Goal: Download file/media

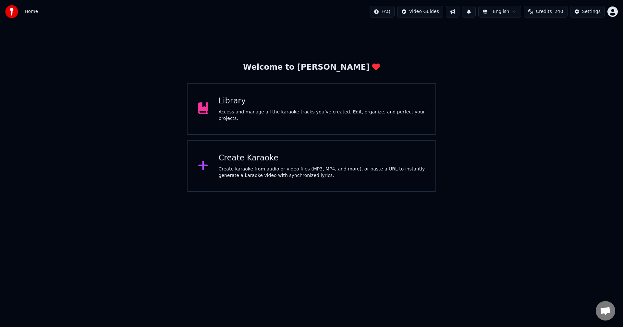
click at [363, 97] on div "Library Access and manage all the karaoke tracks you’ve created. Edit, organize…" at bounding box center [311, 109] width 249 height 52
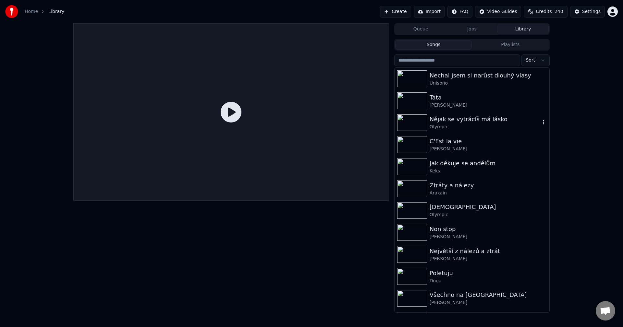
click at [463, 128] on div "Olympic" at bounding box center [485, 127] width 111 height 6
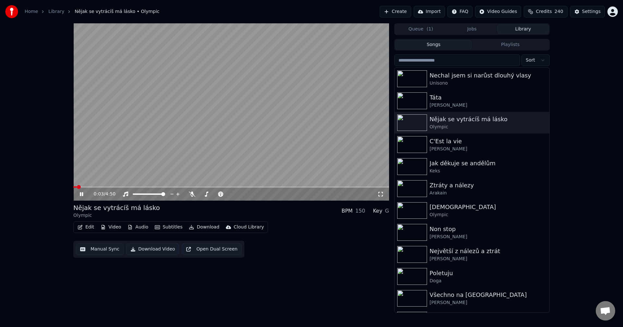
click at [83, 193] on icon at bounding box center [81, 194] width 3 height 4
click at [114, 306] on div "0:03 / 4:50 Nějak se vytrácíš má lásko Olympic BPM 150 Key G Edit Video Audio S…" at bounding box center [231, 168] width 316 height 290
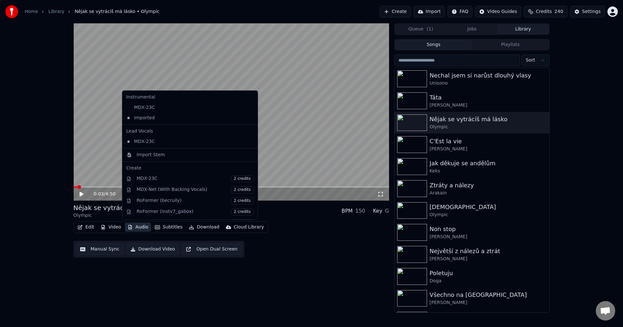
click at [138, 230] on button "Audio" at bounding box center [138, 227] width 26 height 9
drag, startPoint x: 138, startPoint y: 230, endPoint x: 150, endPoint y: 224, distance: 12.9
click at [138, 230] on button "Audio" at bounding box center [138, 227] width 26 height 9
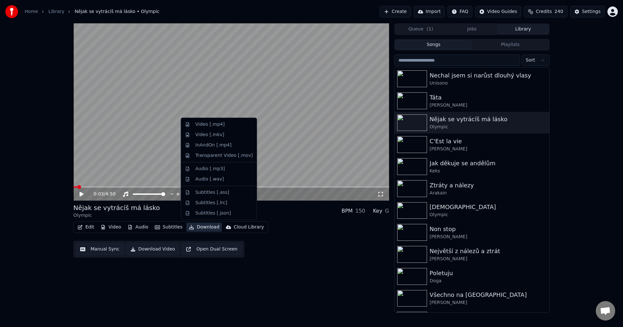
click at [206, 229] on button "Download" at bounding box center [204, 227] width 36 height 9
click at [215, 126] on div "Video [.mp4]" at bounding box center [209, 124] width 29 height 6
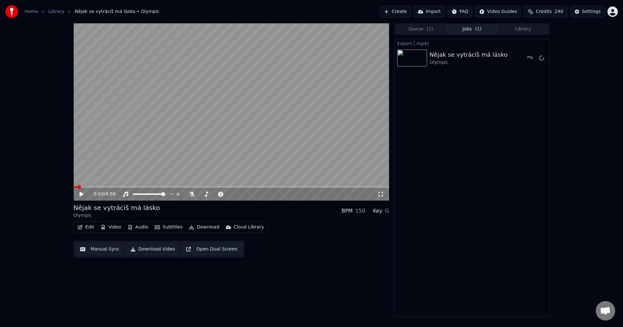
click at [85, 226] on button "Edit" at bounding box center [86, 227] width 22 height 9
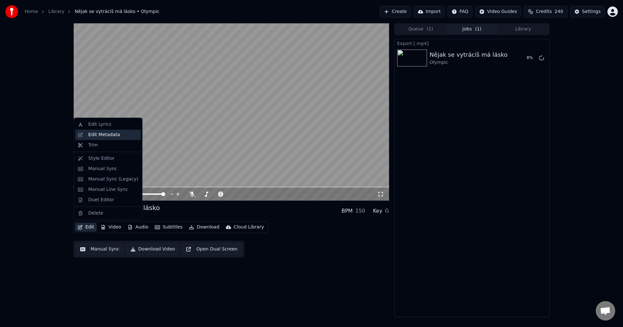
click at [95, 133] on div "Edit Metadata" at bounding box center [104, 135] width 32 height 6
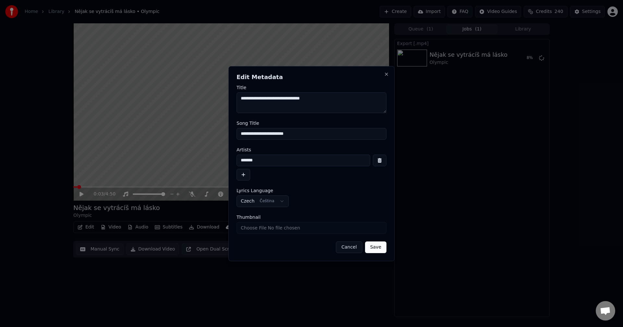
drag, startPoint x: 262, startPoint y: 164, endPoint x: 151, endPoint y: 168, distance: 111.7
click at [178, 167] on body "**********" at bounding box center [311, 163] width 623 height 327
drag, startPoint x: 296, startPoint y: 131, endPoint x: 176, endPoint y: 131, distance: 120.4
click at [176, 131] on body "**********" at bounding box center [311, 163] width 623 height 327
drag, startPoint x: 261, startPoint y: 163, endPoint x: 186, endPoint y: 165, distance: 75.3
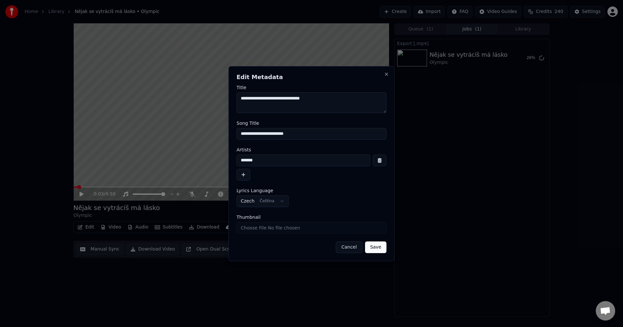
click at [187, 165] on body "**********" at bounding box center [311, 163] width 623 height 327
click at [385, 74] on button "Close" at bounding box center [386, 74] width 5 height 5
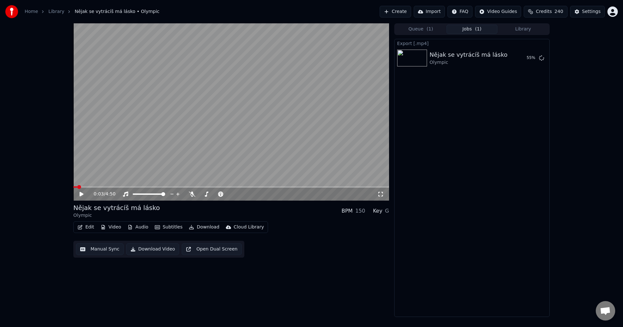
click at [114, 225] on button "Video" at bounding box center [111, 227] width 26 height 9
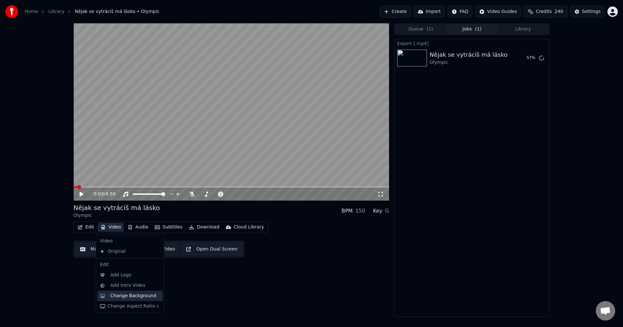
click at [132, 296] on div "Change Background" at bounding box center [133, 296] width 46 height 6
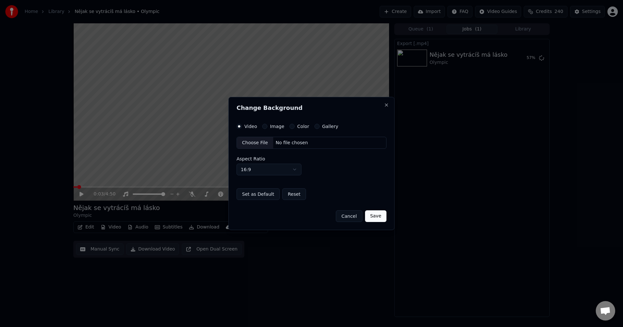
click at [265, 127] on button "Image" at bounding box center [264, 126] width 5 height 5
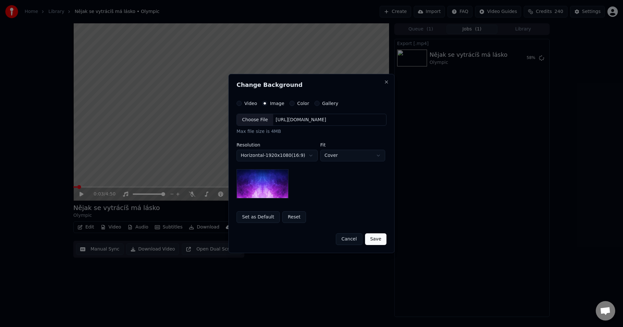
click at [294, 122] on div "[URL][DOMAIN_NAME]" at bounding box center [301, 120] width 56 height 6
click at [375, 237] on button "Save" at bounding box center [375, 240] width 21 height 12
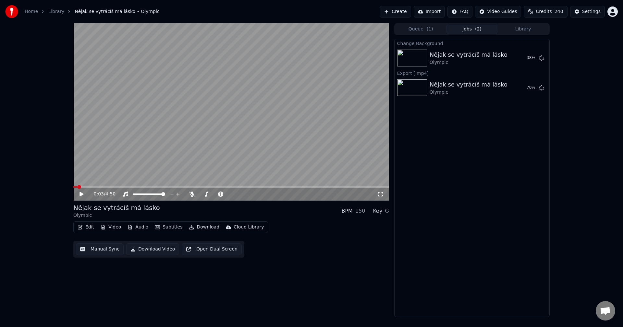
click at [514, 28] on button "Library" at bounding box center [523, 29] width 51 height 9
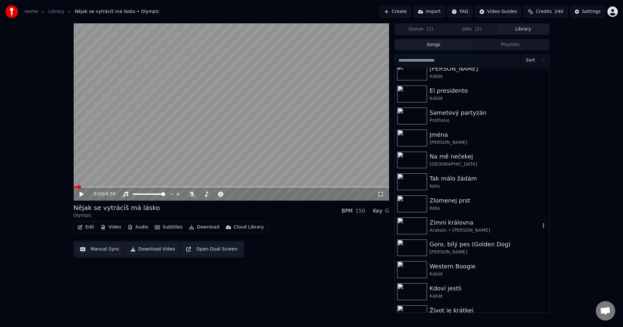
scroll to position [649, 0]
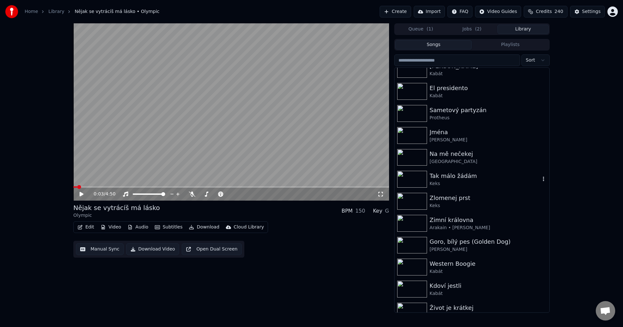
click at [464, 181] on div "Keks" at bounding box center [485, 184] width 111 height 6
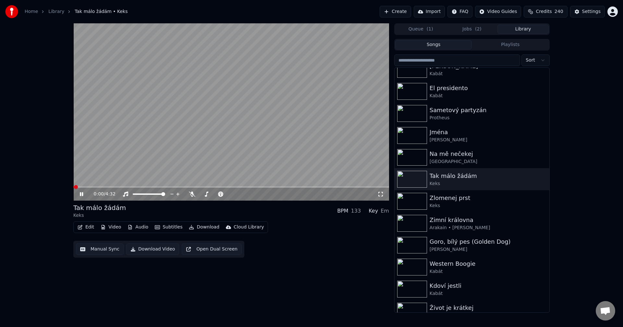
click at [80, 194] on icon at bounding box center [81, 194] width 3 height 4
click at [85, 227] on button "Edit" at bounding box center [86, 227] width 22 height 9
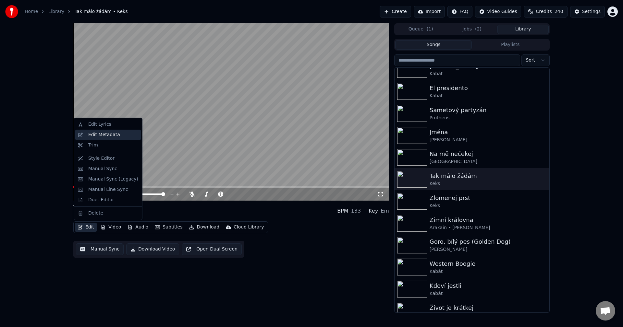
click at [112, 136] on div "Edit Metadata" at bounding box center [104, 135] width 32 height 6
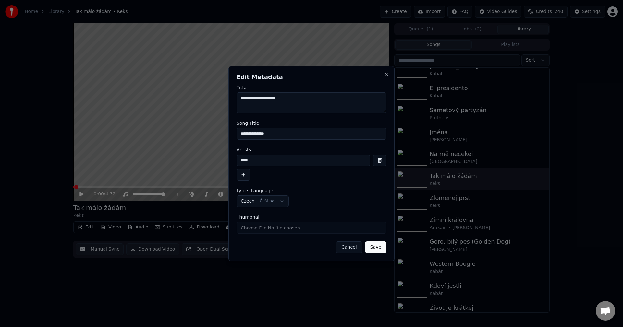
click at [275, 225] on input "Thumbnail" at bounding box center [312, 228] width 150 height 12
type input "**********"
click at [380, 248] on button "Save" at bounding box center [375, 248] width 21 height 12
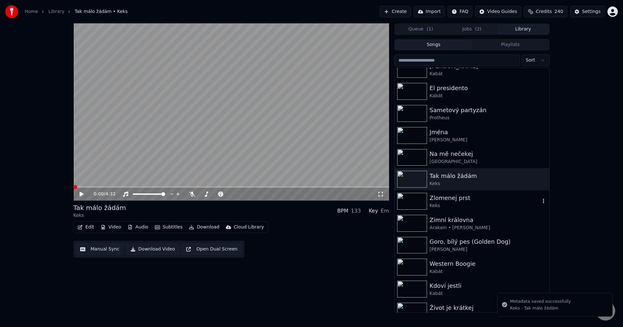
click at [463, 205] on div "Keks" at bounding box center [485, 206] width 111 height 6
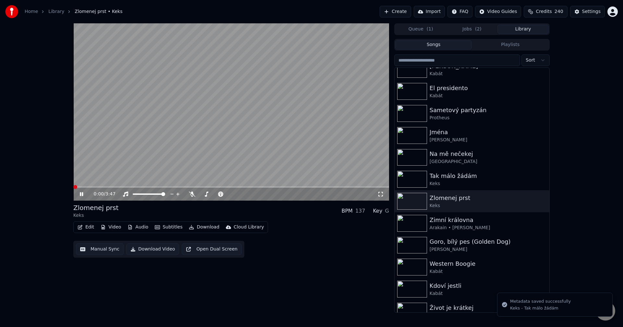
click at [80, 195] on icon at bounding box center [86, 194] width 15 height 5
click at [80, 193] on icon at bounding box center [81, 194] width 3 height 4
click at [93, 230] on button "Edit" at bounding box center [86, 227] width 22 height 9
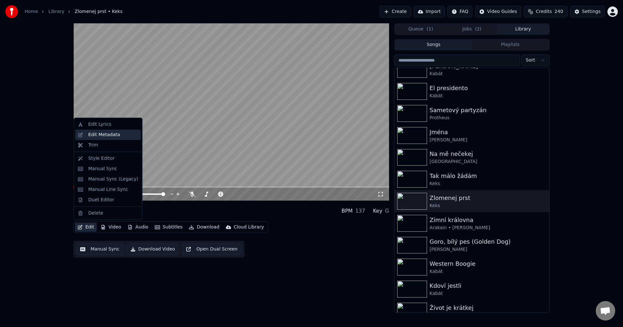
click at [117, 132] on div "Edit Metadata" at bounding box center [113, 135] width 50 height 6
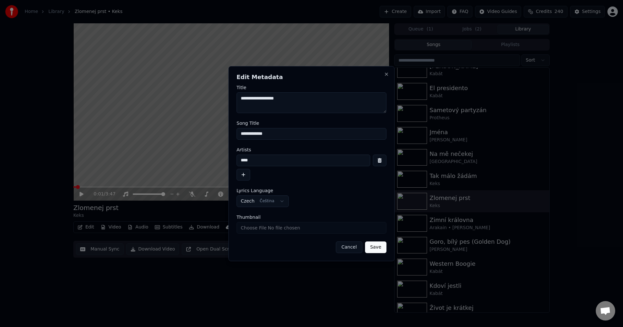
click at [270, 226] on input "Thumbnail" at bounding box center [312, 228] width 150 height 12
type input "**********"
click at [378, 249] on button "Save" at bounding box center [375, 248] width 21 height 12
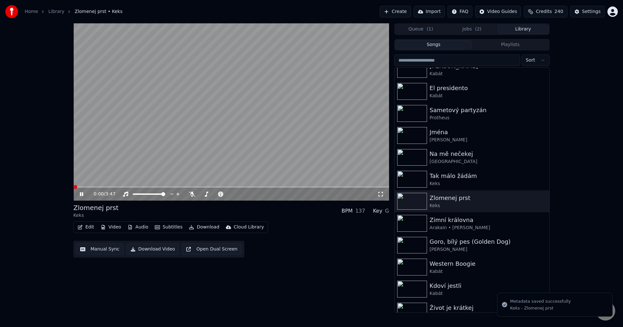
click at [80, 193] on icon at bounding box center [86, 194] width 15 height 5
click at [522, 30] on button "Library" at bounding box center [523, 29] width 51 height 9
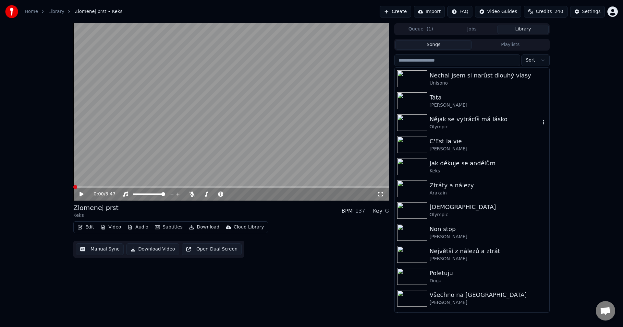
click at [478, 118] on div "Nějak se vytrácíš má lásko" at bounding box center [485, 119] width 111 height 9
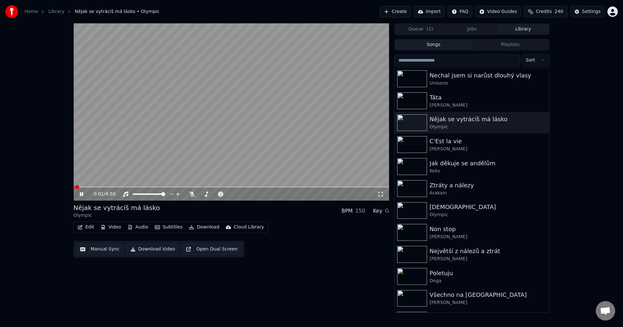
click at [82, 192] on icon at bounding box center [86, 194] width 15 height 5
click at [265, 244] on div "Edit Video Audio Subtitles Download Cloud Library Manual Sync Download Video Op…" at bounding box center [231, 240] width 316 height 36
click at [194, 194] on icon at bounding box center [192, 194] width 6 height 5
click at [141, 228] on button "Audio" at bounding box center [138, 227] width 26 height 9
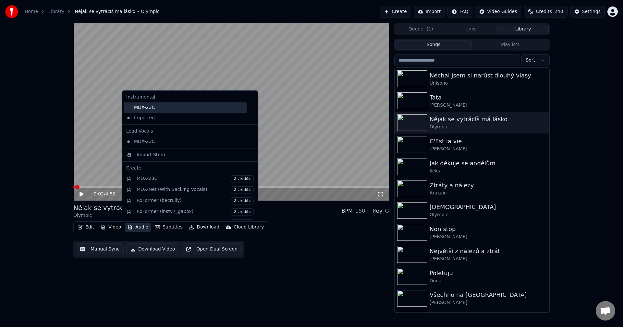
click at [161, 110] on div "MDX-23C" at bounding box center [185, 108] width 123 height 10
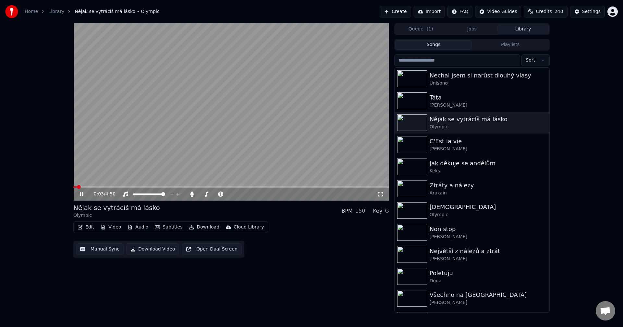
click at [81, 193] on icon at bounding box center [86, 194] width 15 height 5
click at [199, 226] on button "Download" at bounding box center [204, 227] width 36 height 9
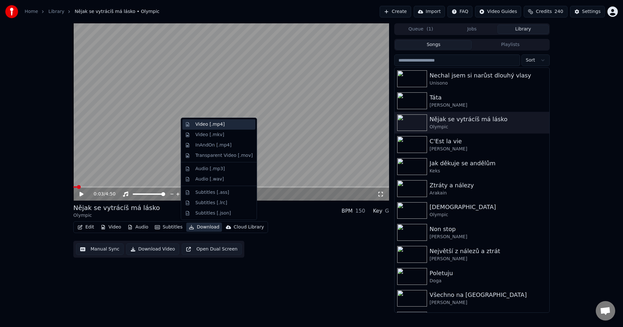
click at [229, 123] on div "Video [.mp4]" at bounding box center [223, 124] width 57 height 6
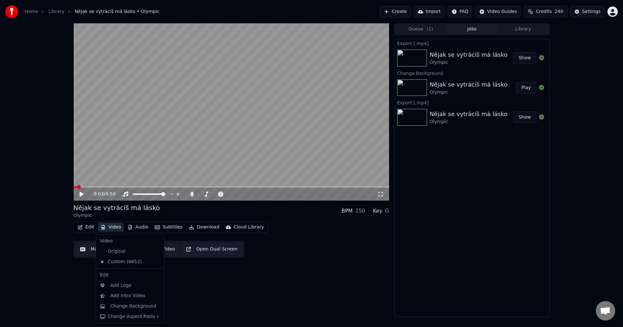
click at [112, 229] on button "Video" at bounding box center [111, 227] width 26 height 9
click at [156, 264] on icon at bounding box center [159, 262] width 7 height 5
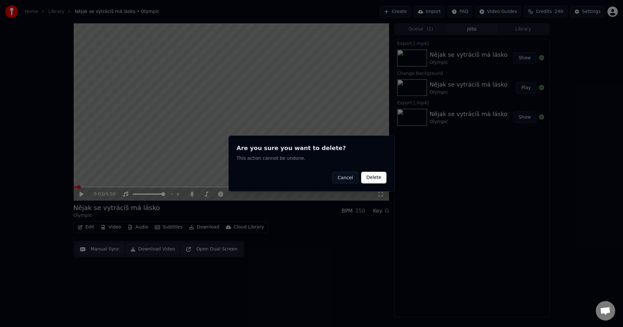
click at [378, 180] on button "Delete" at bounding box center [373, 178] width 25 height 12
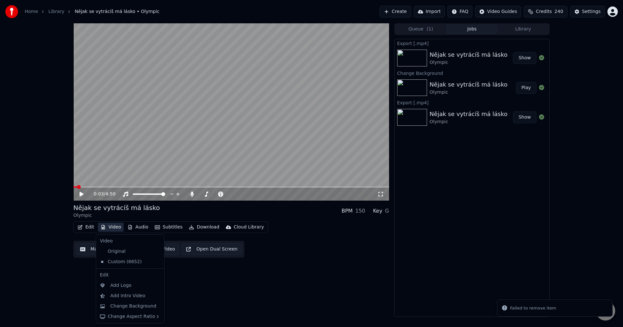
click at [114, 228] on button "Video" at bounding box center [111, 227] width 26 height 9
click at [121, 249] on div "Original" at bounding box center [125, 252] width 56 height 10
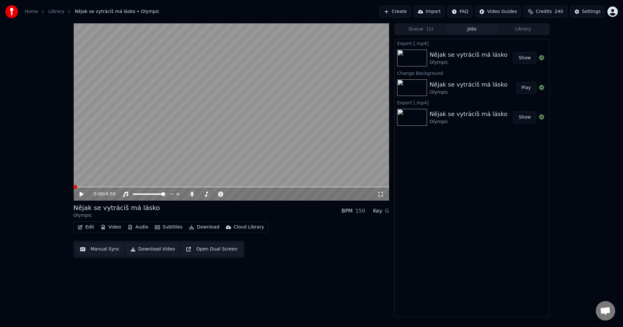
click at [115, 228] on button "Video" at bounding box center [111, 227] width 26 height 9
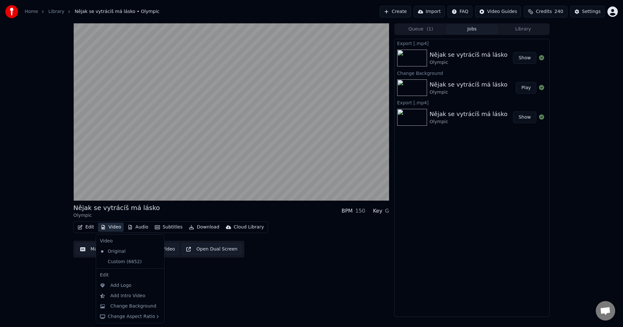
click at [156, 263] on icon at bounding box center [159, 262] width 7 height 5
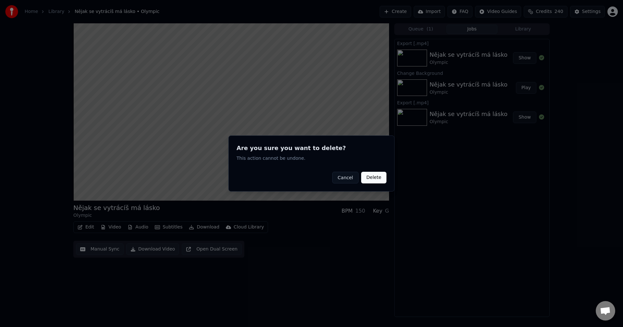
click at [376, 178] on button "Delete" at bounding box center [373, 178] width 25 height 12
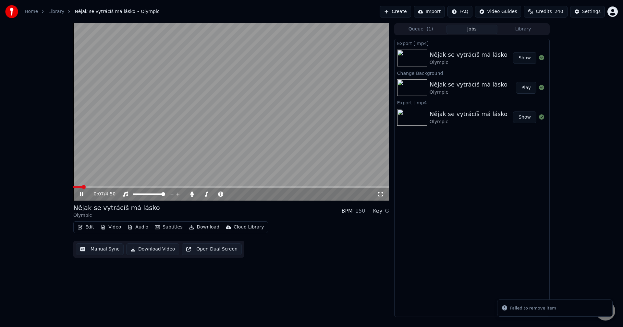
click at [82, 193] on icon at bounding box center [86, 194] width 15 height 5
click at [112, 228] on button "Video" at bounding box center [111, 227] width 26 height 9
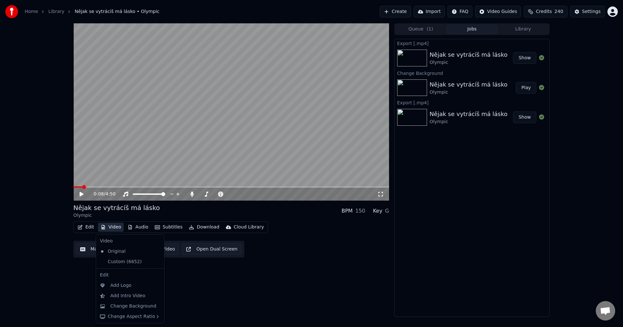
click at [156, 263] on icon at bounding box center [158, 262] width 5 height 5
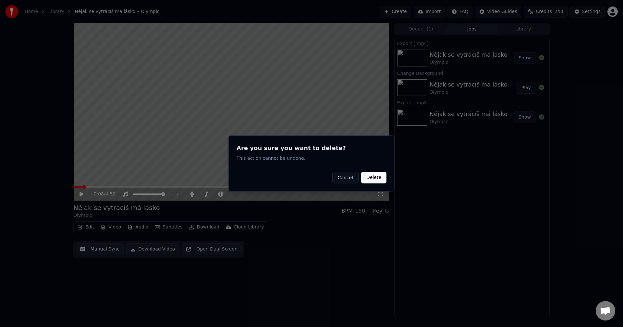
click at [377, 180] on button "Delete" at bounding box center [373, 178] width 25 height 12
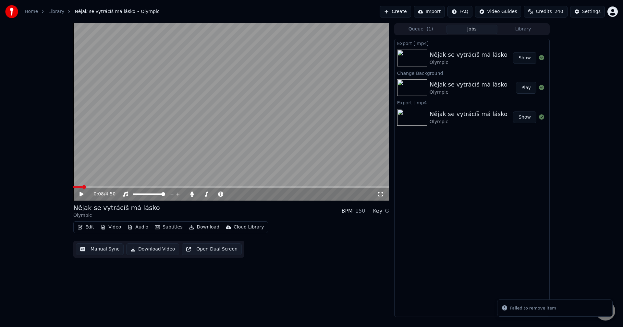
click at [514, 30] on button "Library" at bounding box center [523, 29] width 51 height 9
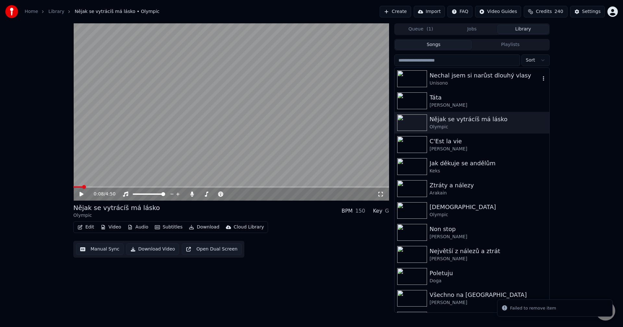
click at [465, 85] on div "Unisono" at bounding box center [485, 83] width 111 height 6
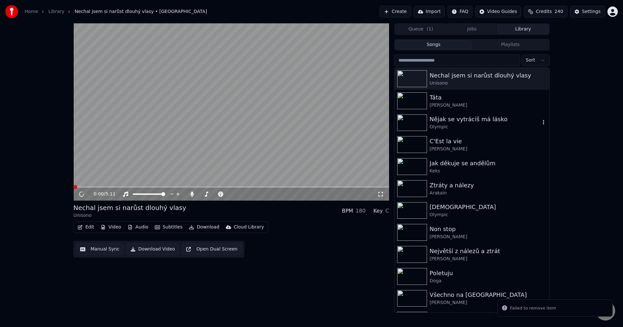
click at [459, 122] on div "Nějak se vytrácíš má lásko" at bounding box center [485, 119] width 111 height 9
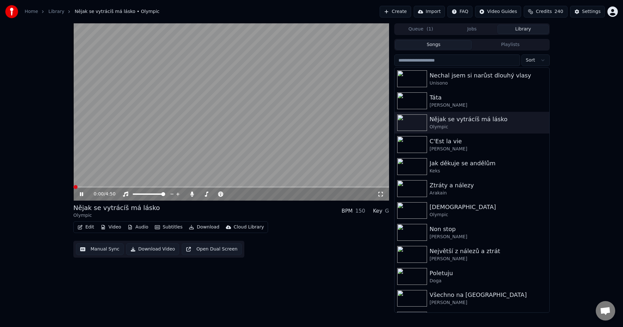
click at [109, 226] on button "Video" at bounding box center [111, 227] width 26 height 9
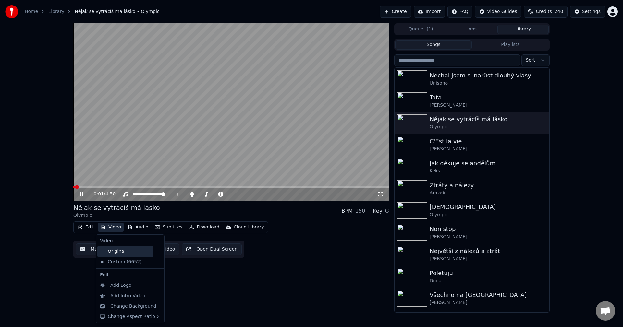
click at [113, 251] on div "Original" at bounding box center [125, 252] width 56 height 10
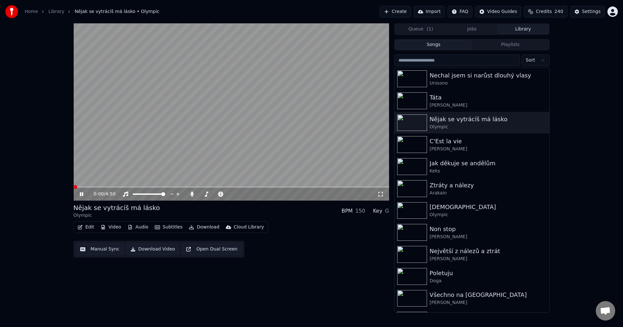
click at [81, 195] on icon at bounding box center [81, 194] width 3 height 4
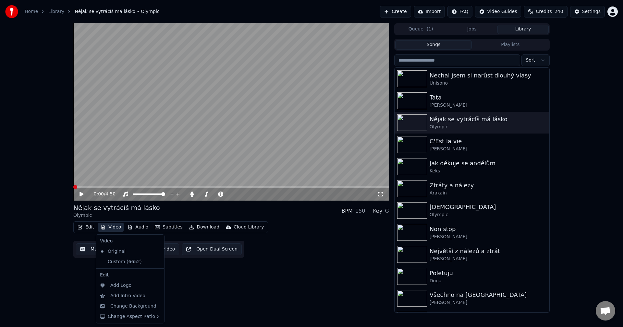
click at [115, 226] on button "Video" at bounding box center [111, 227] width 26 height 9
click at [156, 262] on icon at bounding box center [158, 262] width 5 height 5
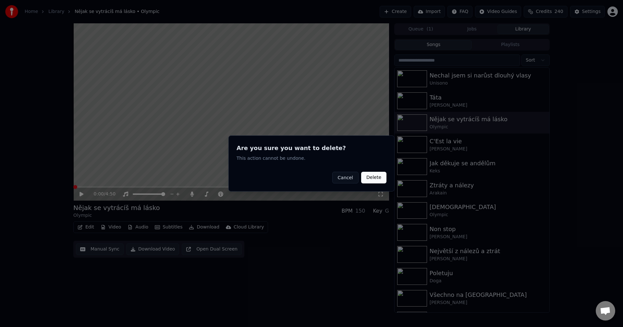
click at [379, 179] on button "Delete" at bounding box center [373, 178] width 25 height 12
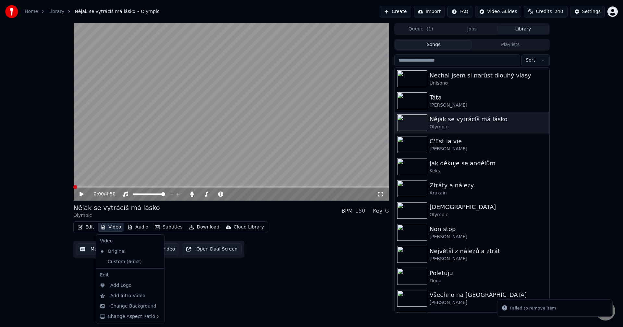
click at [111, 224] on button "Video" at bounding box center [111, 227] width 26 height 9
click at [131, 305] on div "Change Background" at bounding box center [133, 306] width 46 height 6
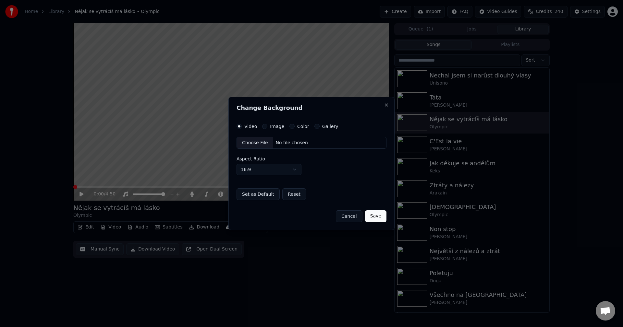
click at [275, 126] on label "Image" at bounding box center [277, 126] width 14 height 5
click at [267, 126] on button "Image" at bounding box center [264, 126] width 5 height 5
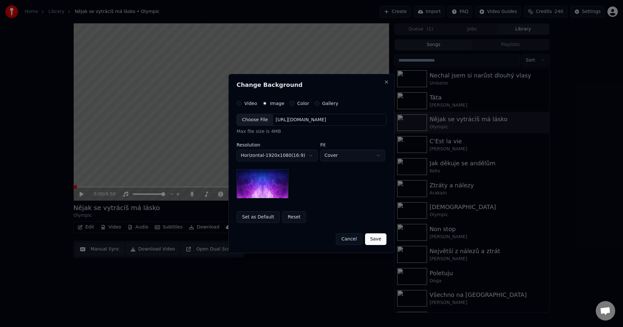
click at [291, 155] on body "**********" at bounding box center [311, 163] width 623 height 327
click at [295, 122] on body "**********" at bounding box center [311, 163] width 623 height 327
click at [294, 122] on div "[URL][DOMAIN_NAME]" at bounding box center [301, 120] width 56 height 6
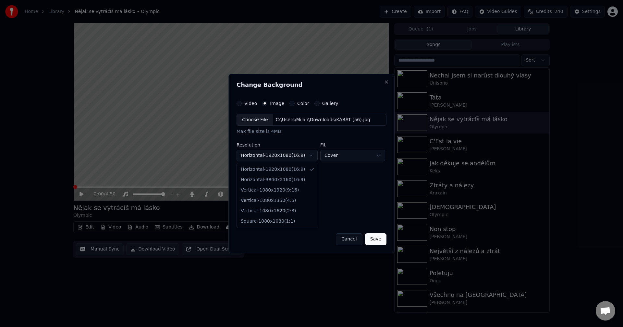
click at [281, 156] on body "**********" at bounding box center [311, 163] width 623 height 327
select select "*********"
click at [381, 241] on button "Save" at bounding box center [375, 240] width 21 height 12
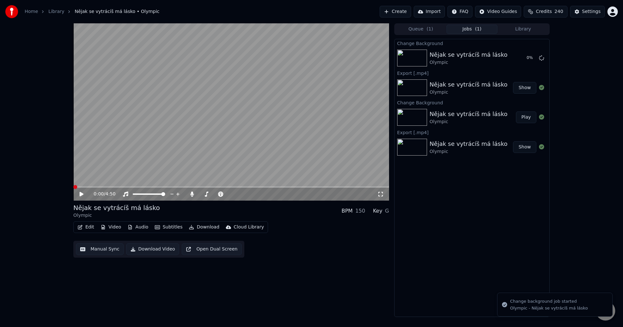
click at [121, 228] on button "Video" at bounding box center [111, 227] width 26 height 9
click at [367, 254] on div "Edit Video Audio Subtitles Download Cloud Library Manual Sync Download Video Op…" at bounding box center [231, 240] width 316 height 36
click at [113, 228] on button "Video" at bounding box center [111, 227] width 26 height 9
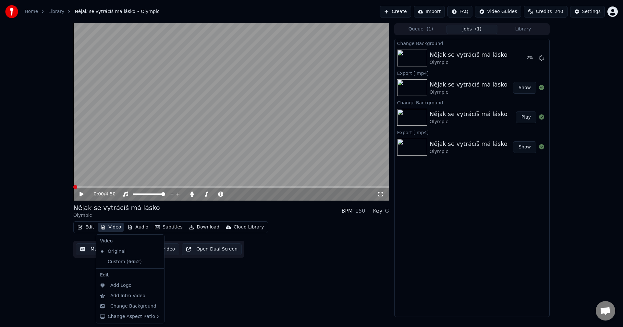
click at [156, 262] on icon at bounding box center [158, 262] width 5 height 5
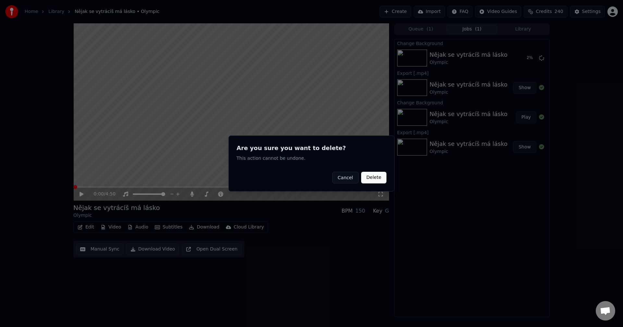
click at [378, 179] on button "Delete" at bounding box center [373, 178] width 25 height 12
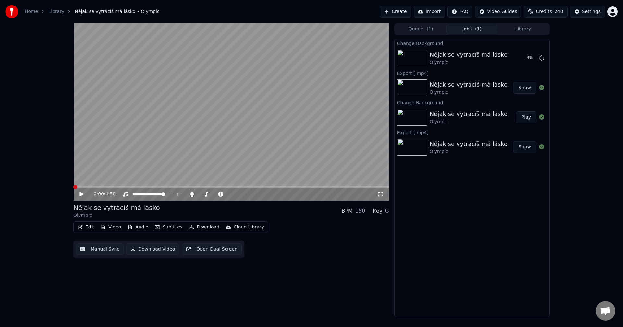
click at [526, 27] on button "Library" at bounding box center [523, 29] width 51 height 9
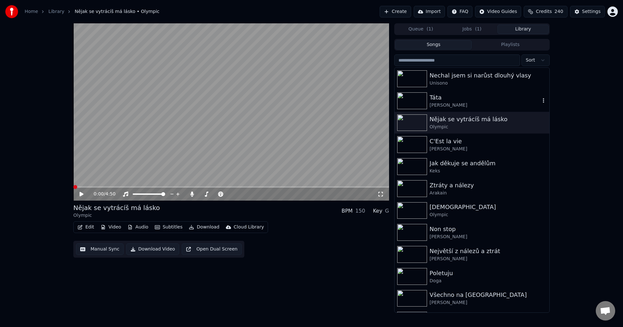
click at [485, 108] on div "[PERSON_NAME]" at bounding box center [485, 105] width 111 height 6
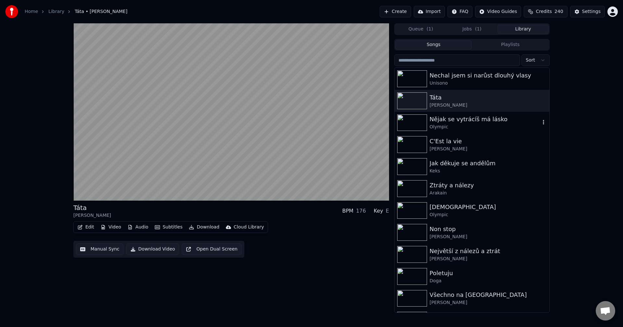
click at [485, 118] on div "Nějak se vytrácíš má lásko" at bounding box center [485, 119] width 111 height 9
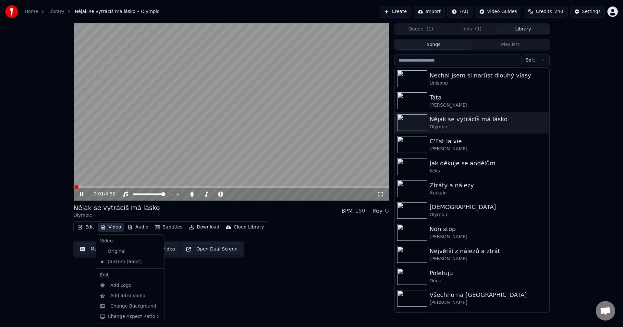
click at [112, 230] on button "Video" at bounding box center [111, 227] width 26 height 9
click at [116, 250] on div "Original" at bounding box center [125, 252] width 56 height 10
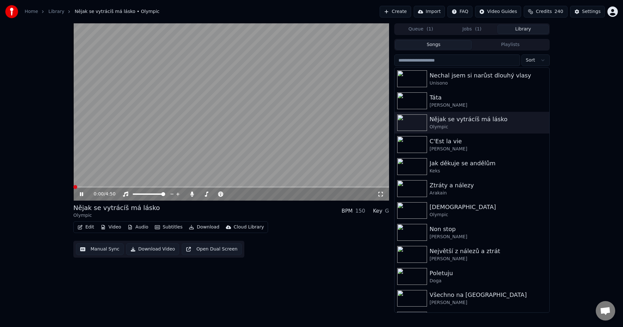
click at [82, 194] on icon at bounding box center [81, 194] width 3 height 4
click at [468, 99] on div "Táta" at bounding box center [485, 97] width 111 height 9
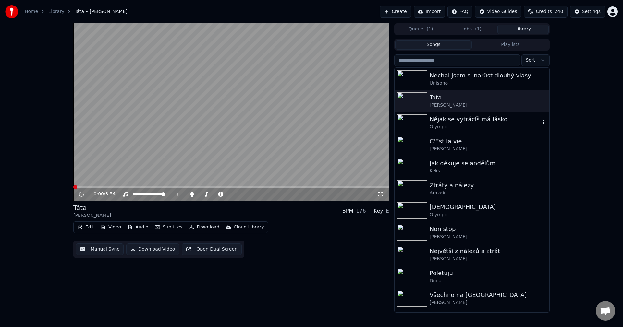
click at [484, 121] on div "Nějak se vytrácíš má lásko" at bounding box center [485, 119] width 111 height 9
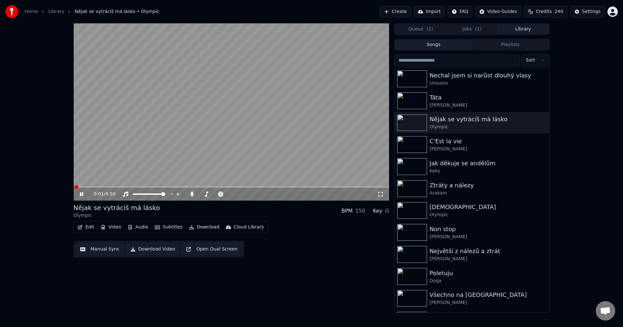
click at [83, 194] on icon at bounding box center [86, 194] width 15 height 5
click at [111, 227] on button "Video" at bounding box center [111, 227] width 26 height 9
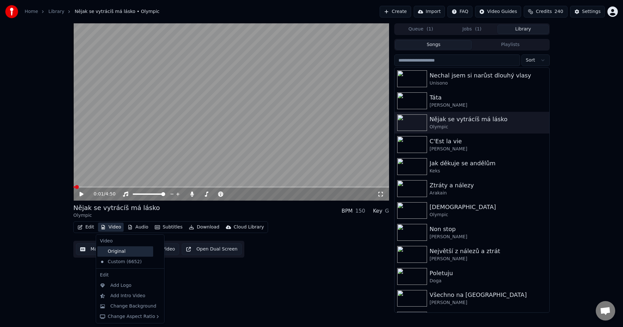
click at [114, 251] on div "Original" at bounding box center [125, 252] width 56 height 10
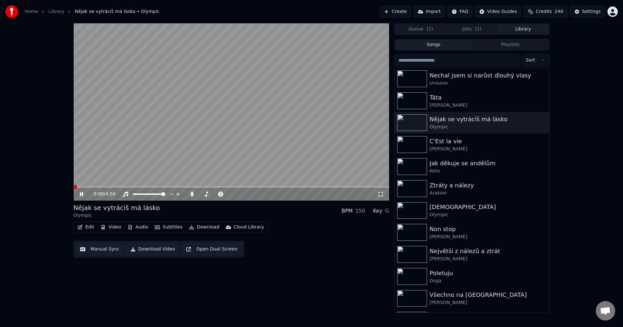
click at [106, 186] on video at bounding box center [231, 112] width 316 height 178
click at [112, 187] on span at bounding box center [231, 187] width 316 height 1
drag, startPoint x: 76, startPoint y: 192, endPoint x: 80, endPoint y: 194, distance: 3.8
click at [79, 193] on div "0:36 / 4:50" at bounding box center [231, 194] width 311 height 6
click at [80, 194] on icon at bounding box center [82, 194] width 4 height 5
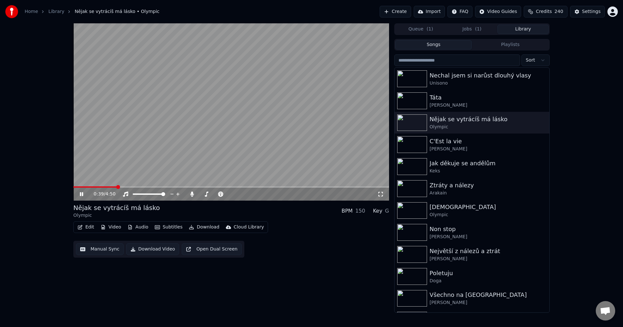
click at [81, 194] on icon at bounding box center [81, 194] width 3 height 4
click at [115, 226] on button "Video" at bounding box center [111, 227] width 26 height 9
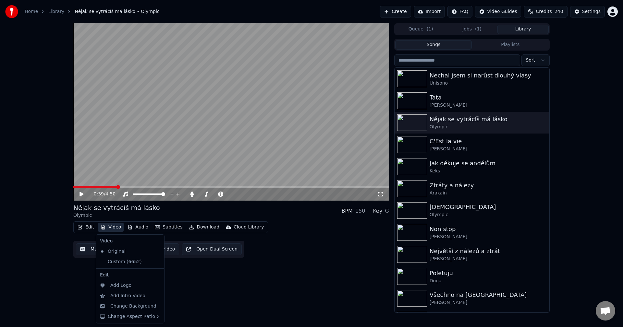
click at [482, 29] on button "Jobs ( 1 )" at bounding box center [472, 29] width 51 height 9
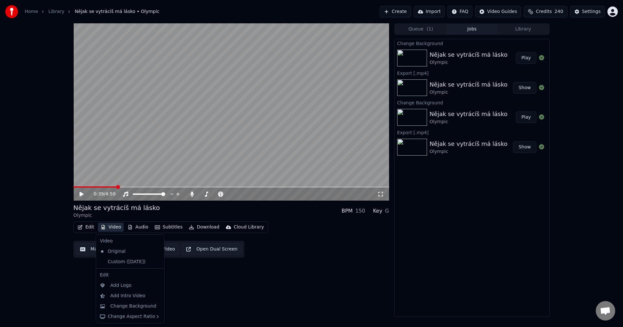
click at [112, 226] on button "Video" at bounding box center [111, 227] width 26 height 9
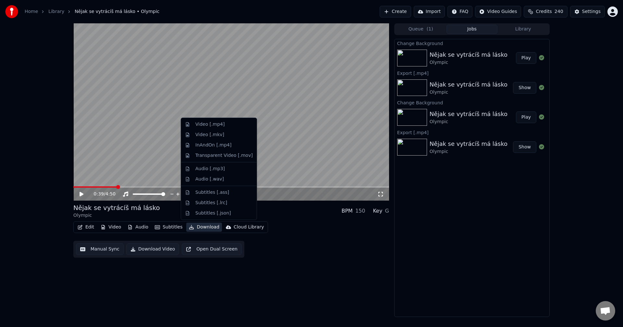
click at [515, 29] on button "Library" at bounding box center [523, 29] width 51 height 9
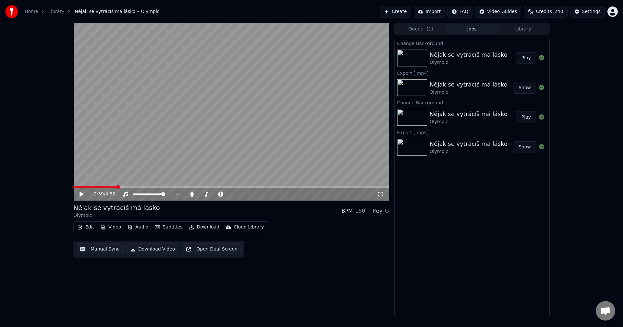
click at [480, 30] on button "Jobs" at bounding box center [472, 29] width 51 height 9
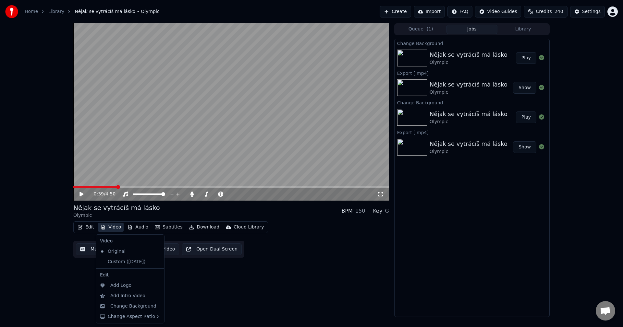
click at [115, 229] on button "Video" at bounding box center [111, 227] width 26 height 9
click at [119, 259] on div "Custom ([DATE])" at bounding box center [125, 262] width 56 height 10
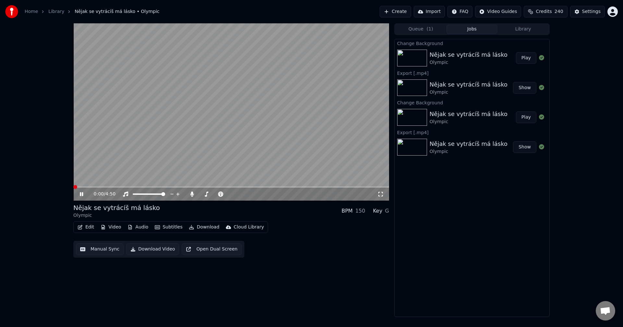
click at [81, 195] on icon at bounding box center [86, 194] width 15 height 5
click at [138, 229] on button "Audio" at bounding box center [138, 227] width 26 height 9
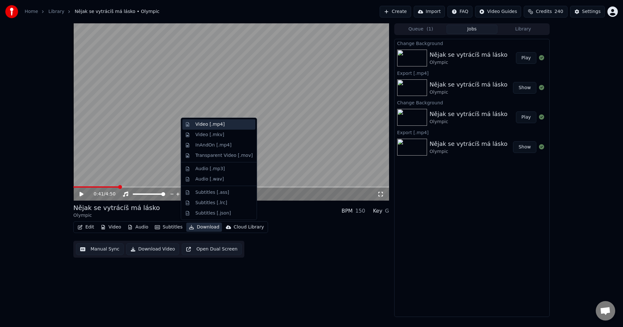
click at [219, 126] on div "Video [.mp4]" at bounding box center [209, 124] width 29 height 6
